Goal: Find specific fact: Find specific fact

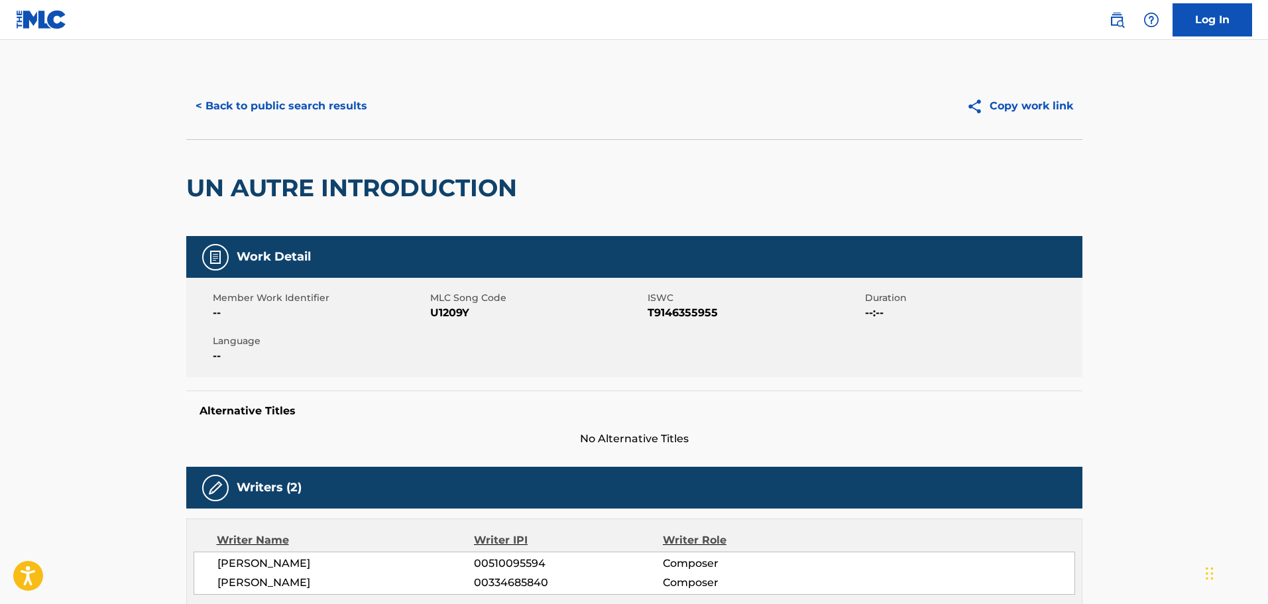
click at [354, 103] on button "< Back to public search results" at bounding box center [281, 105] width 190 height 33
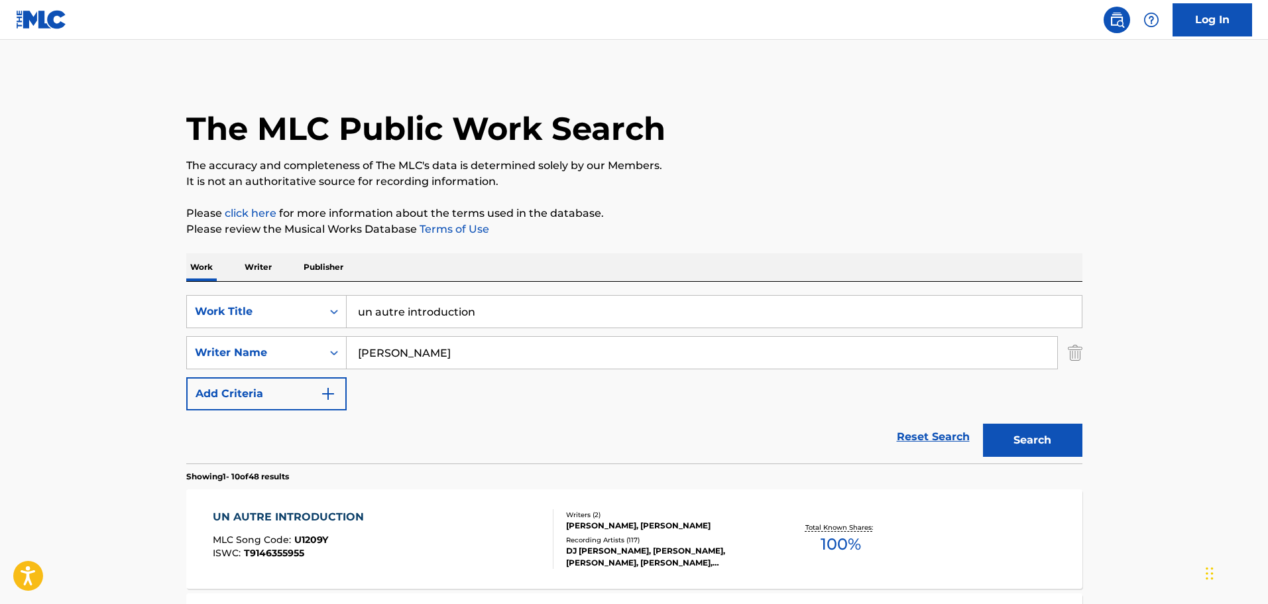
scroll to position [207, 0]
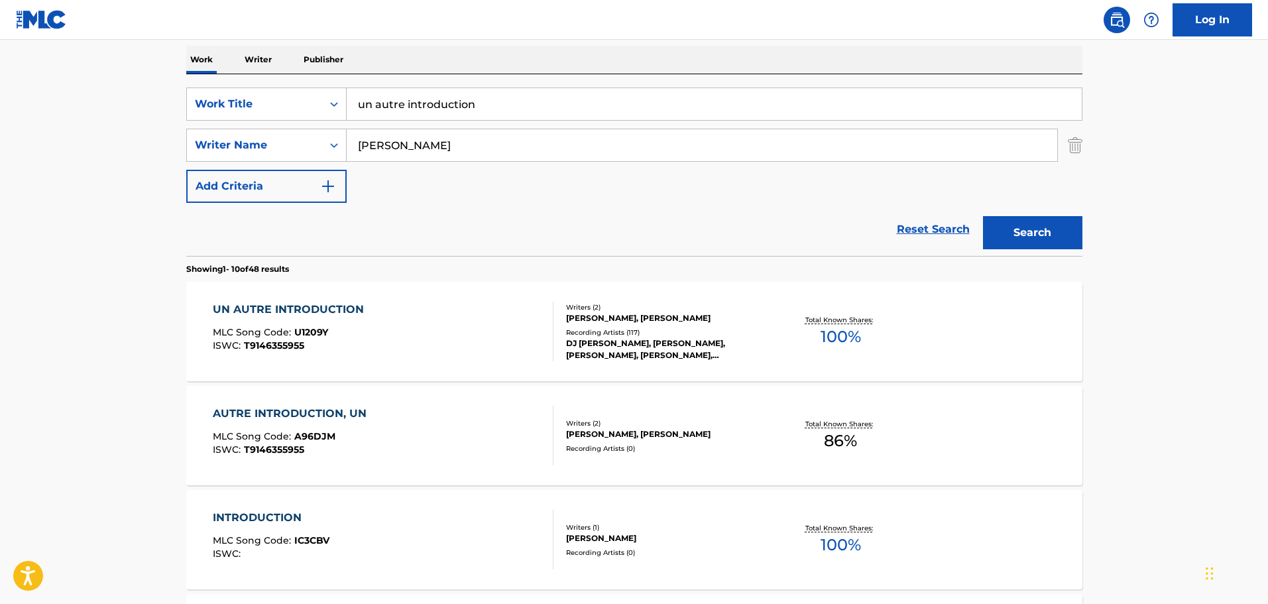
drag, startPoint x: 504, startPoint y: 109, endPoint x: 342, endPoint y: 124, distance: 162.4
click at [342, 124] on div "SearchWithCriteriaa143ae7c-cdb7-44b6-b990-5272de1738f7 Work Title un autre intr…" at bounding box center [634, 144] width 896 height 115
paste input "W09152"
type input "W09152"
click at [250, 105] on div "Work Title" at bounding box center [254, 104] width 119 height 16
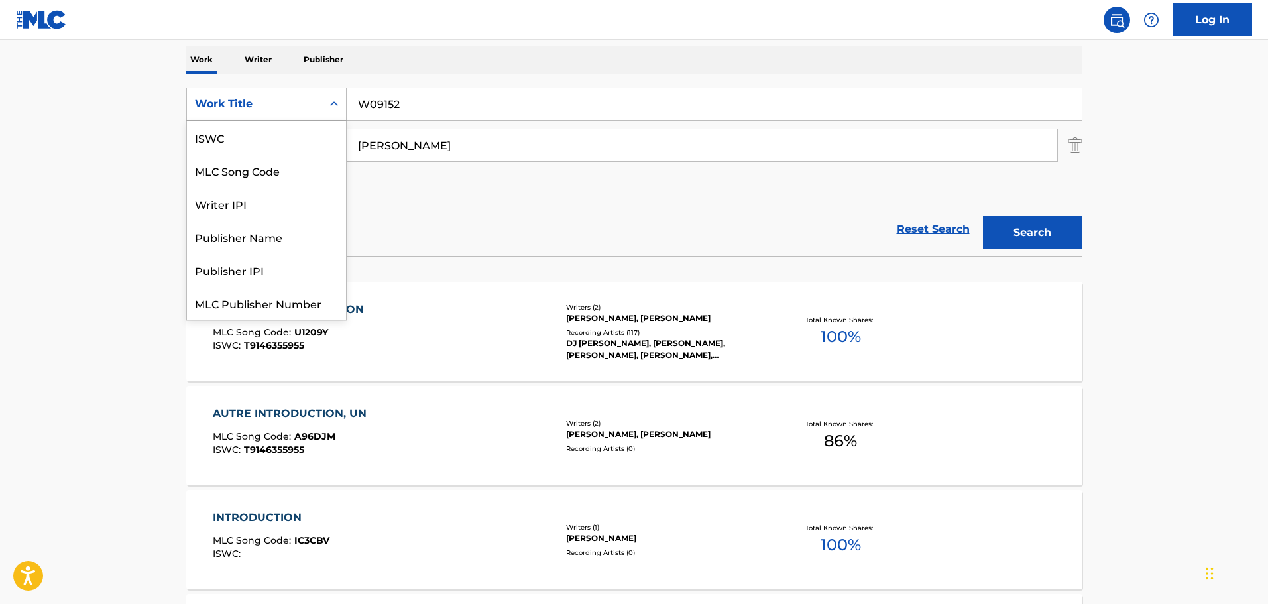
scroll to position [33, 0]
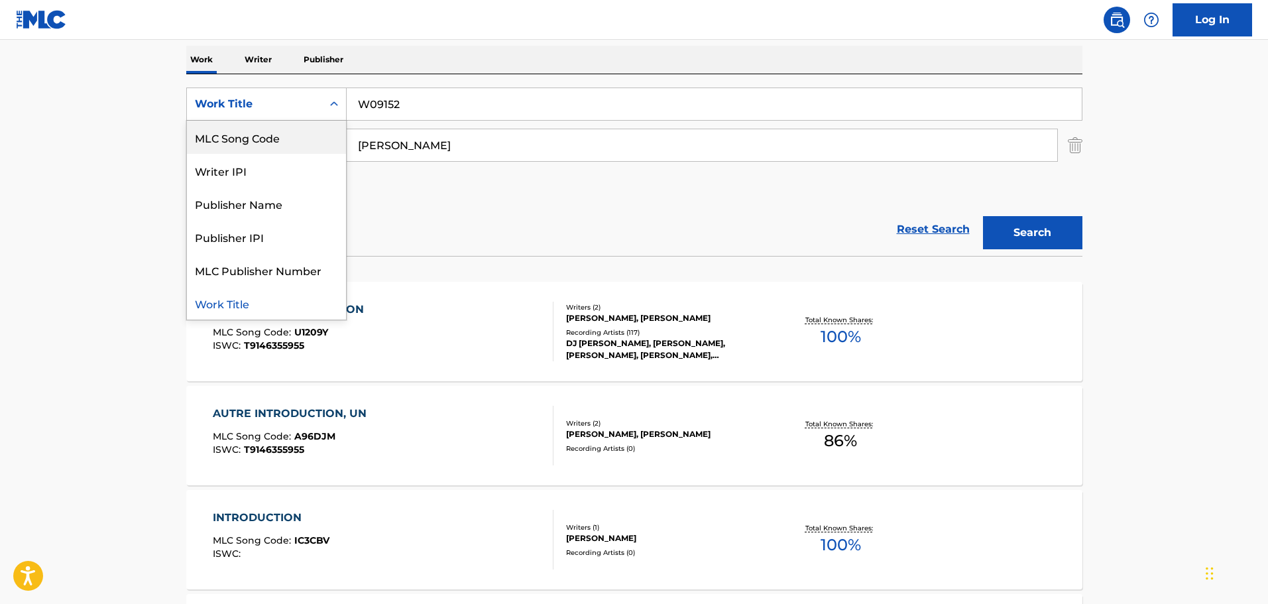
click at [255, 144] on div "MLC Song Code" at bounding box center [266, 137] width 159 height 33
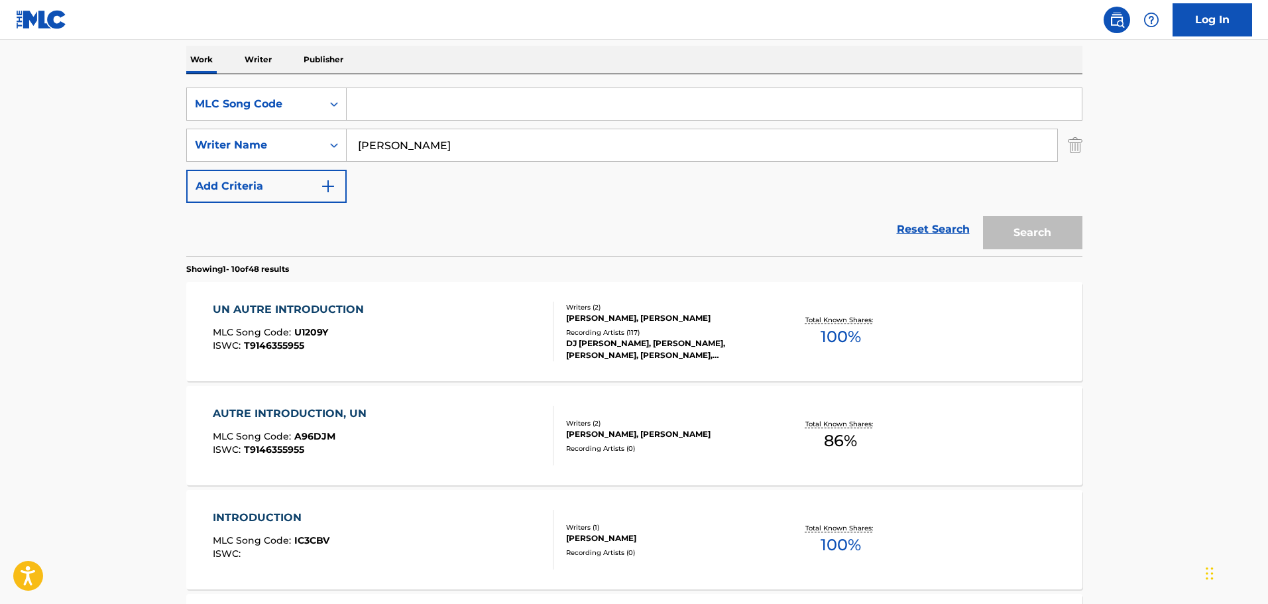
click at [365, 111] on input "Search Form" at bounding box center [714, 104] width 735 height 32
paste input "W09152"
type input "W09152"
click at [1018, 235] on button "Search" at bounding box center [1032, 232] width 99 height 33
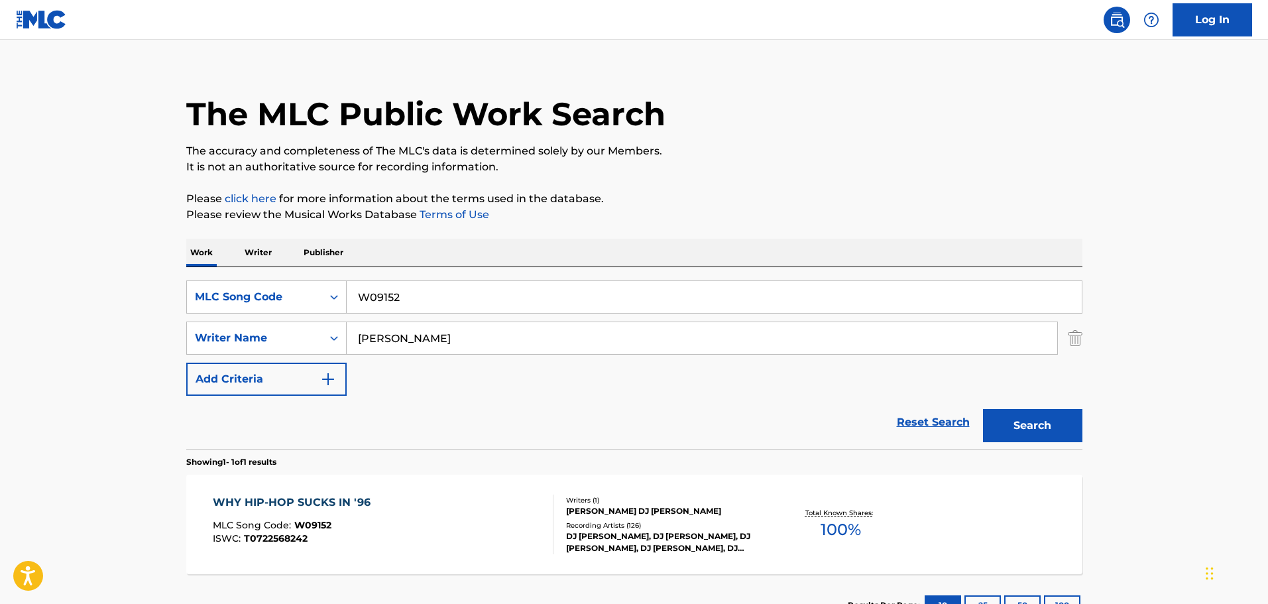
scroll to position [117, 0]
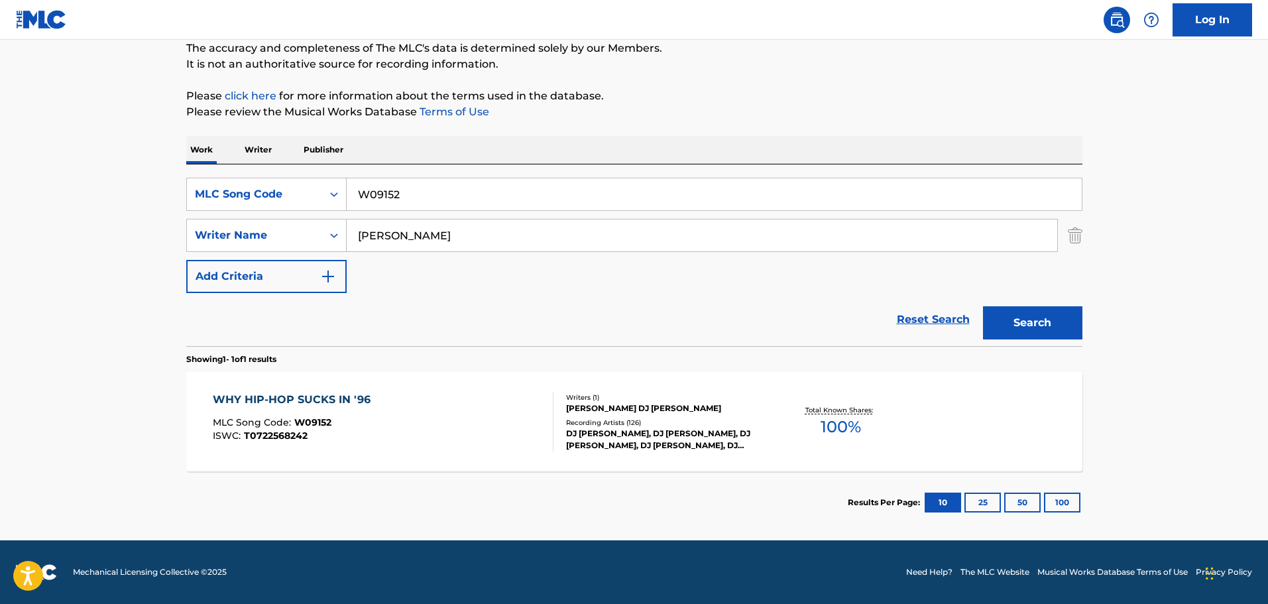
click at [620, 412] on div "[PERSON_NAME] DJ [PERSON_NAME]" at bounding box center [666, 408] width 200 height 12
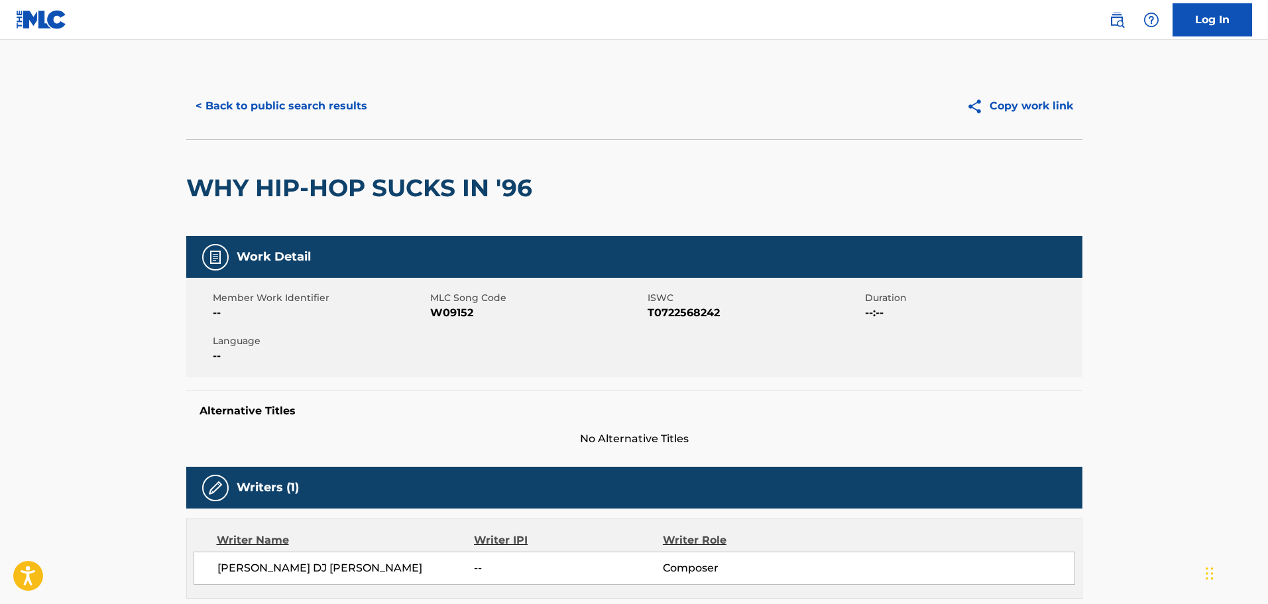
click at [305, 109] on button "< Back to public search results" at bounding box center [281, 105] width 190 height 33
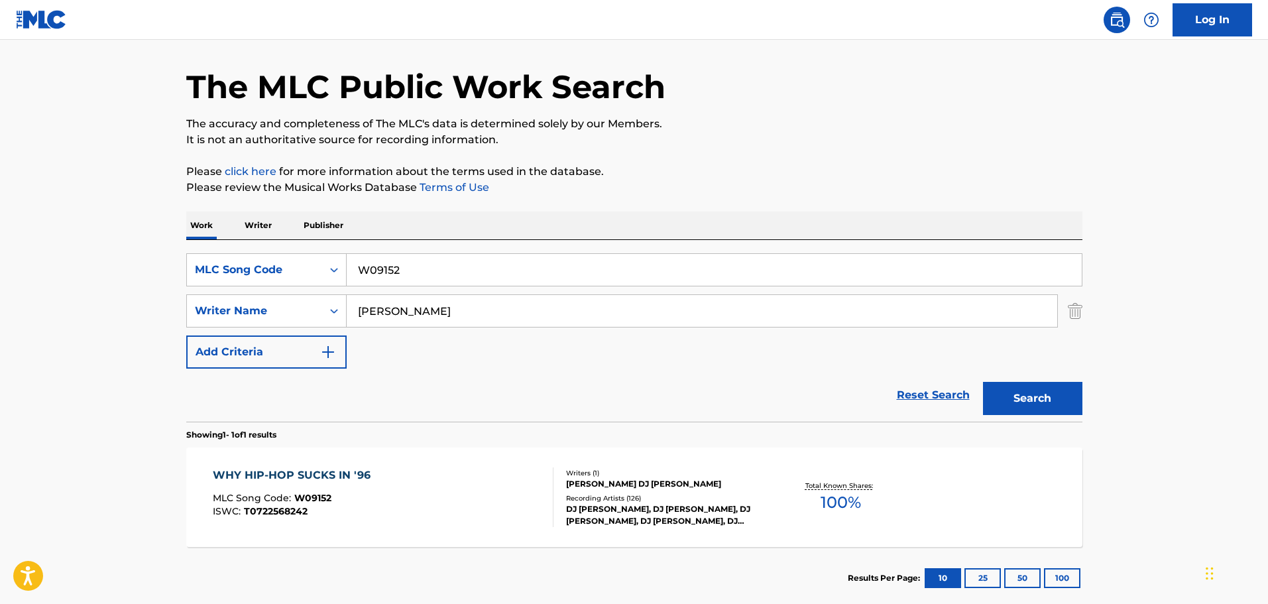
drag, startPoint x: 449, startPoint y: 283, endPoint x: 352, endPoint y: 268, distance: 98.6
click at [352, 268] on input "W09152" at bounding box center [714, 270] width 735 height 32
click at [300, 264] on div "MLC Song Code" at bounding box center [254, 270] width 119 height 16
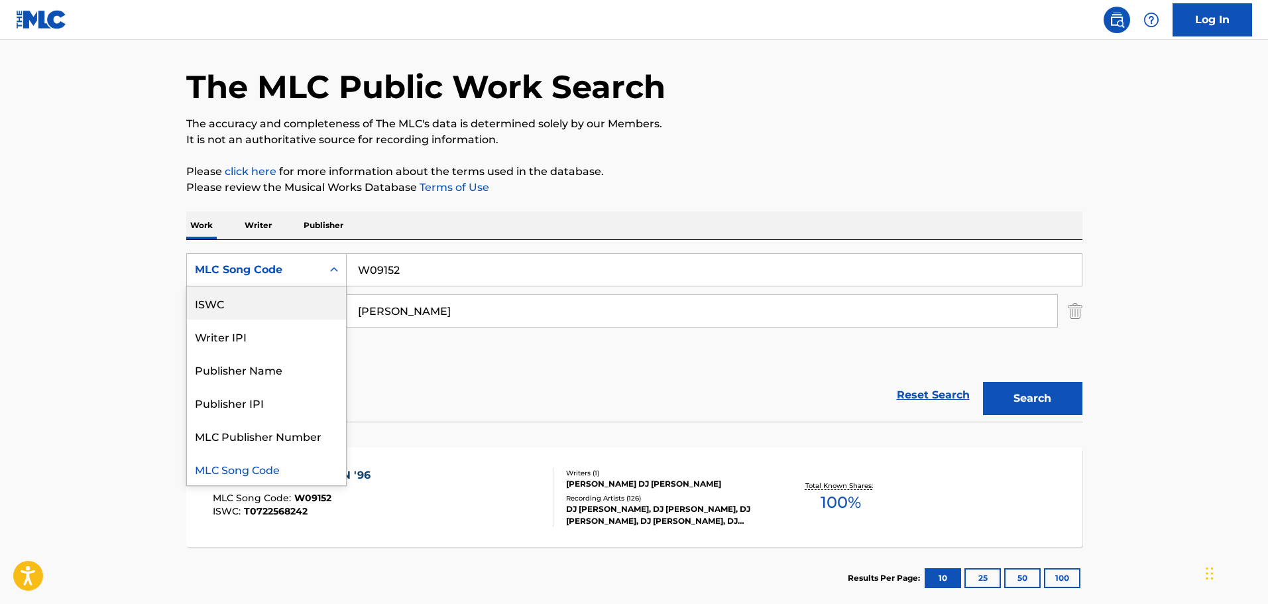
scroll to position [0, 0]
click at [258, 304] on div "Work Title" at bounding box center [266, 302] width 159 height 33
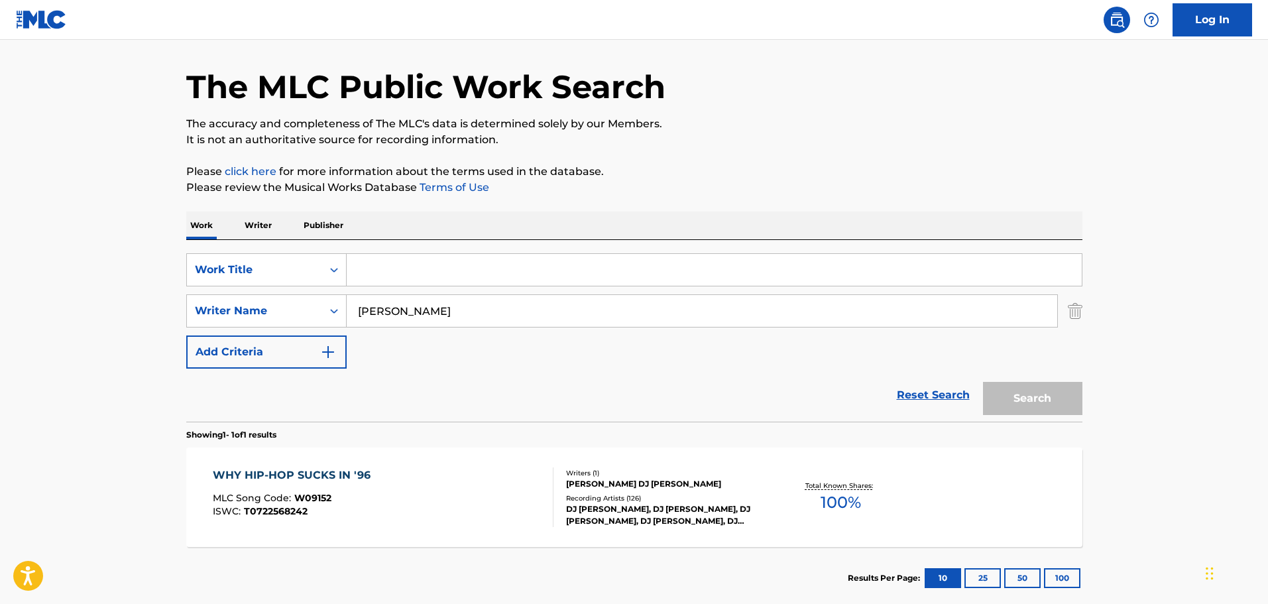
click at [407, 268] on input "Search Form" at bounding box center [714, 270] width 735 height 32
paste input "Hardcore Hiphop (Instrumental)"
type input "Hardcore Hiphop (Instrumental)"
click at [1011, 390] on button "Search" at bounding box center [1032, 398] width 99 height 33
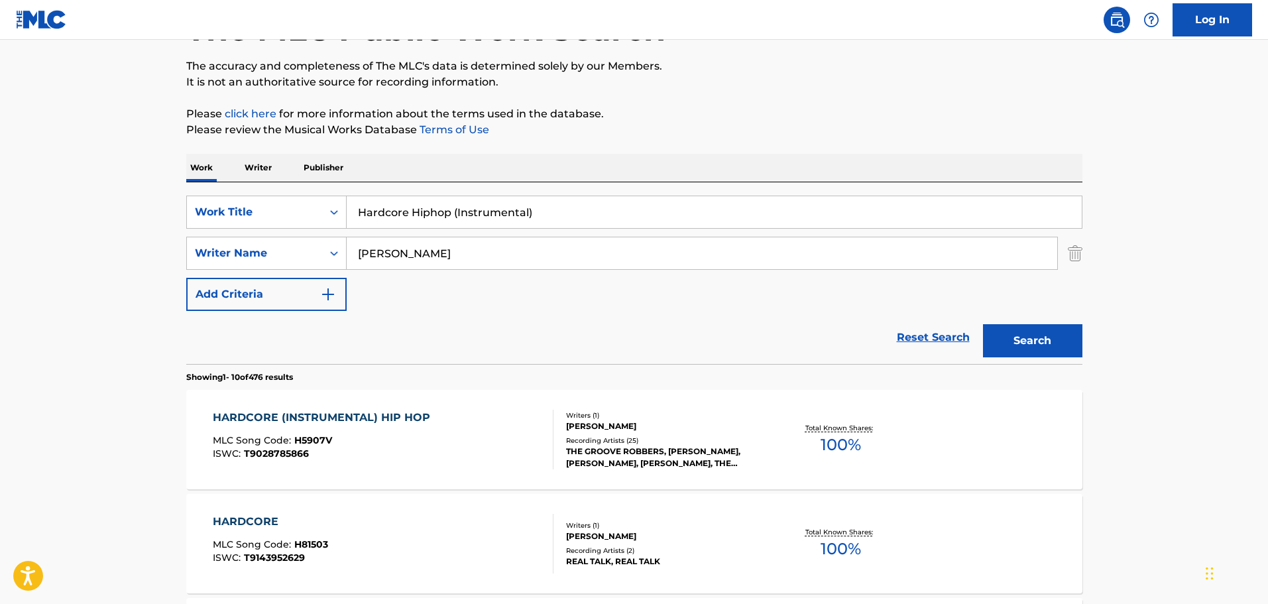
scroll to position [174, 0]
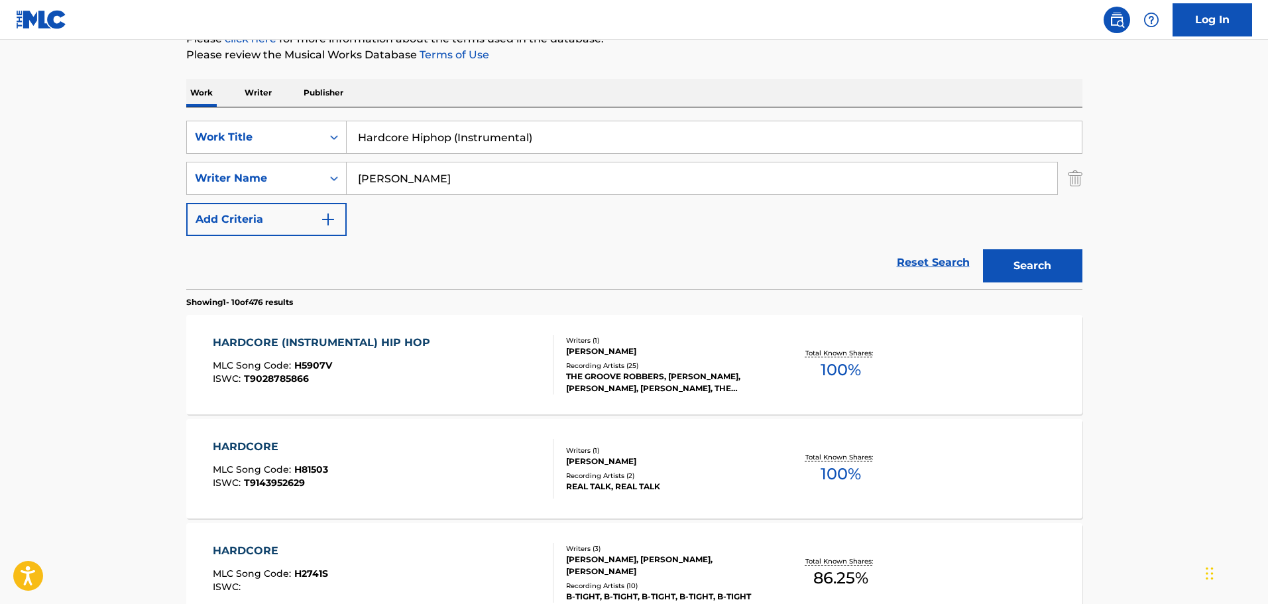
click at [588, 369] on div "Recording Artists ( 25 )" at bounding box center [666, 366] width 200 height 10
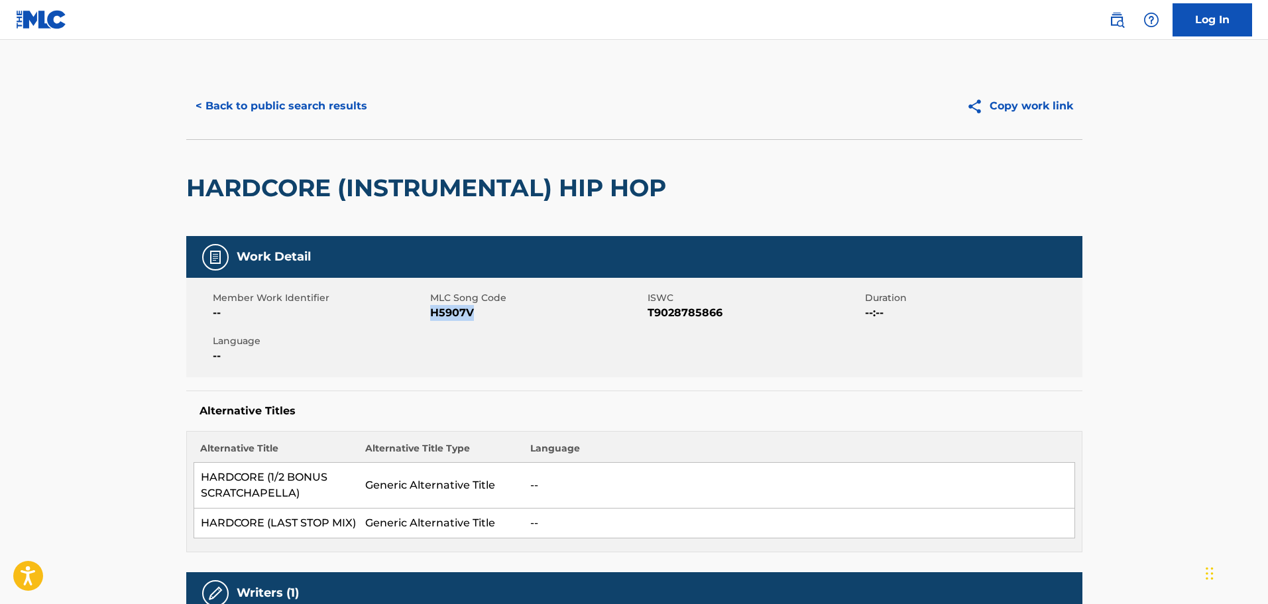
drag, startPoint x: 483, startPoint y: 316, endPoint x: 433, endPoint y: 315, distance: 50.4
click at [433, 315] on span "H5907V" at bounding box center [537, 313] width 214 height 16
copy span "H5907V"
